Goal: Task Accomplishment & Management: Complete application form

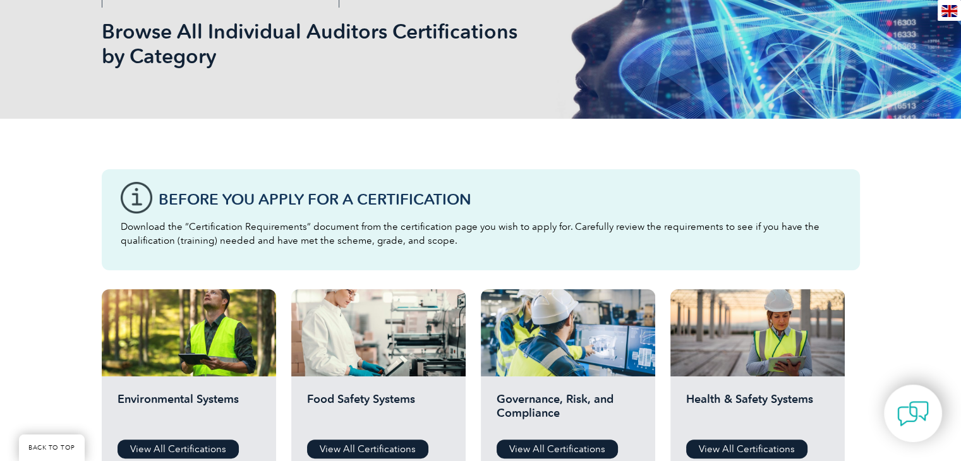
scroll to position [379, 0]
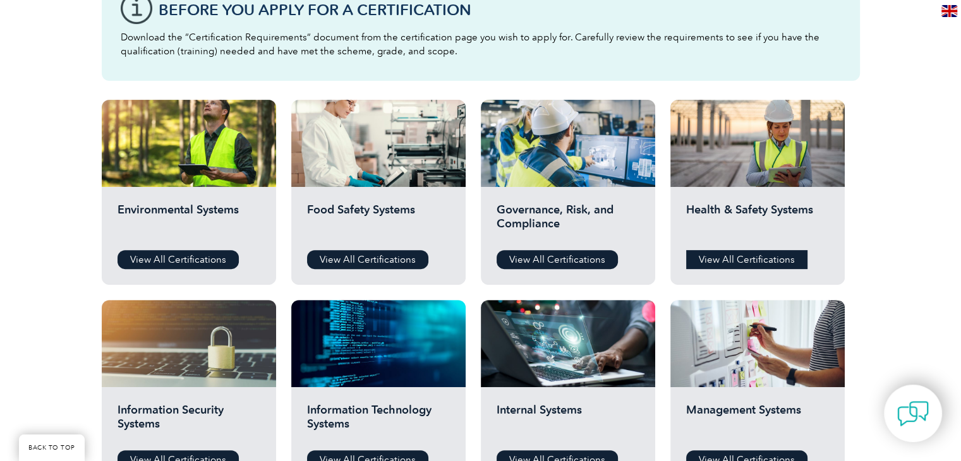
click at [730, 253] on link "View All Certifications" at bounding box center [746, 259] width 121 height 19
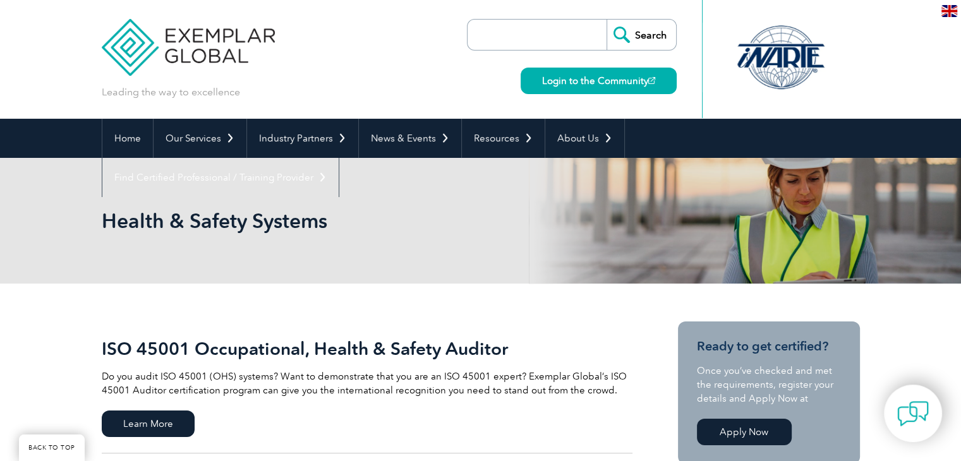
scroll to position [190, 0]
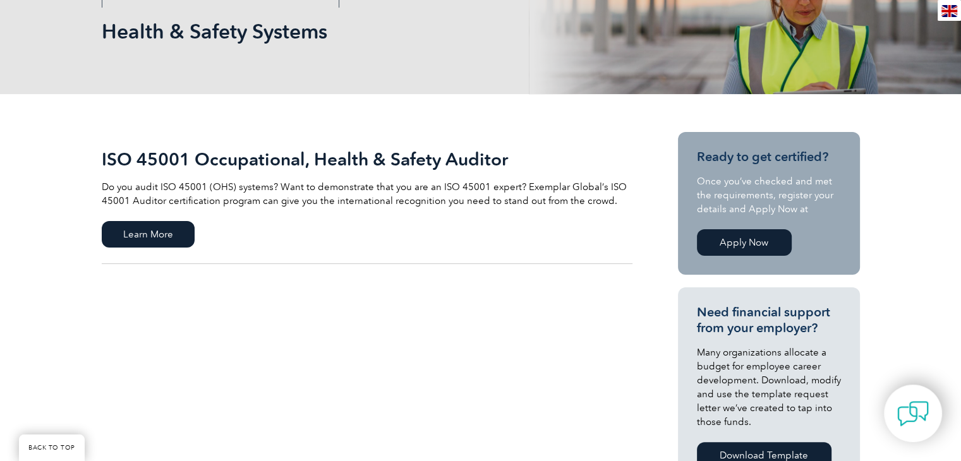
click at [704, 236] on link "Apply Now" at bounding box center [744, 242] width 95 height 27
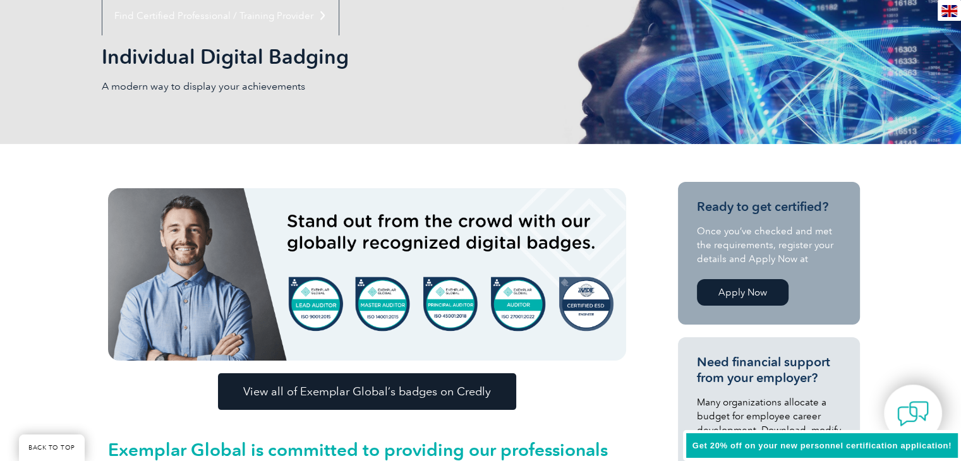
scroll to position [351, 0]
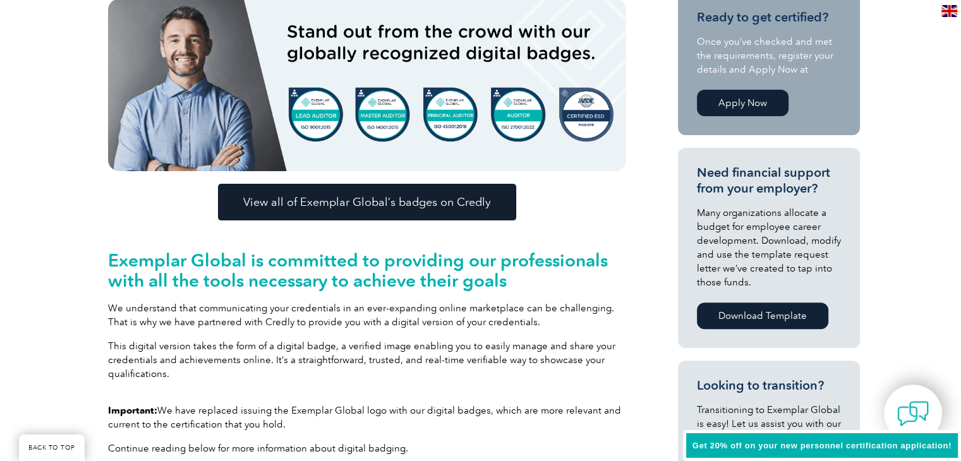
click at [756, 95] on link "Apply Now" at bounding box center [743, 103] width 92 height 27
